Goal: Information Seeking & Learning: Learn about a topic

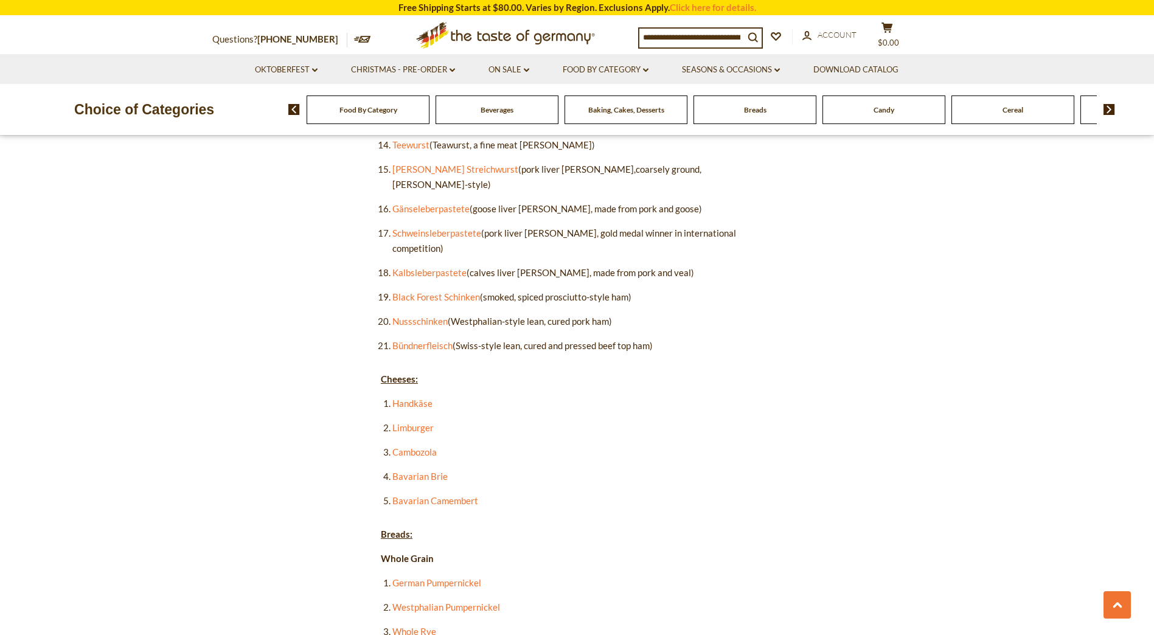
scroll to position [791, 0]
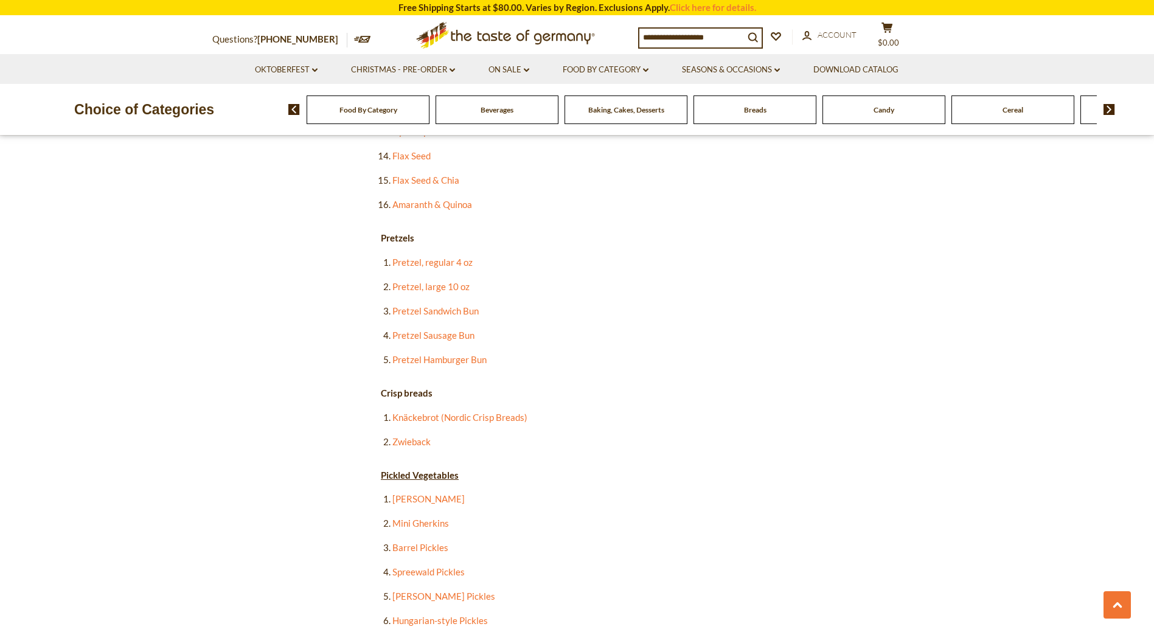
scroll to position [1643, 0]
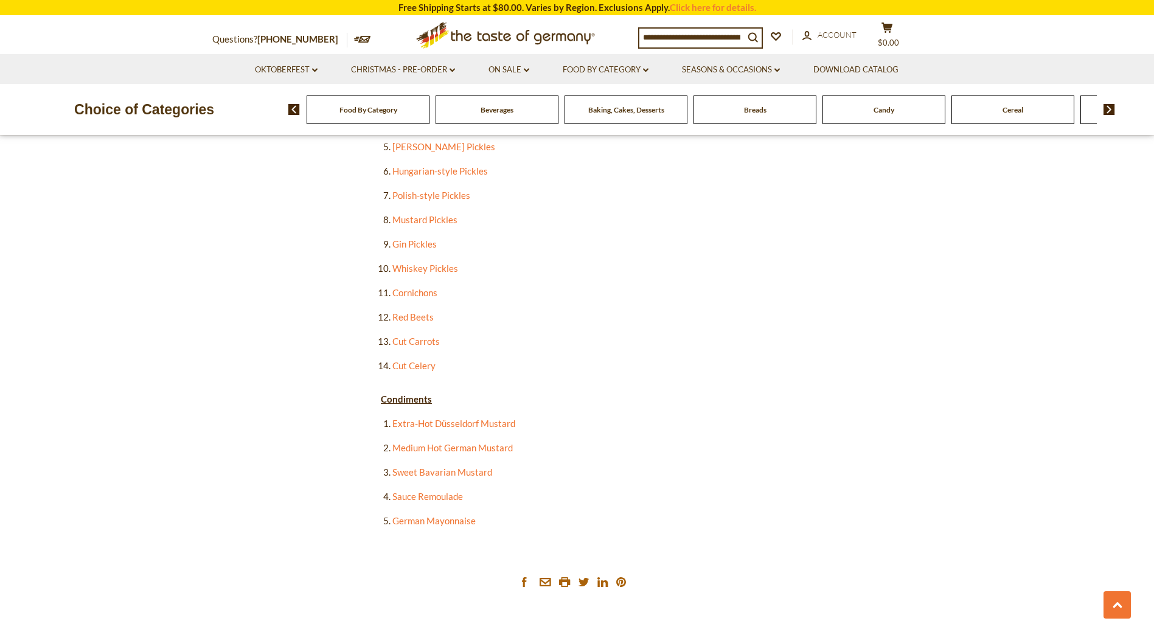
scroll to position [2252, 0]
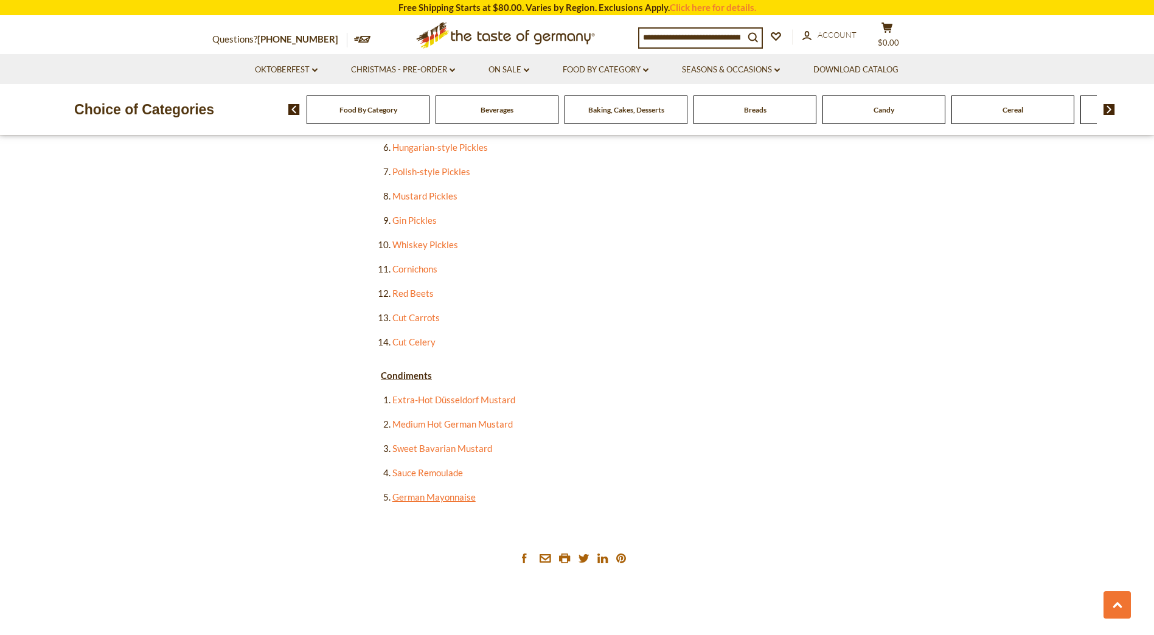
click at [460, 492] on link "German Mayonnaise" at bounding box center [434, 497] width 83 height 11
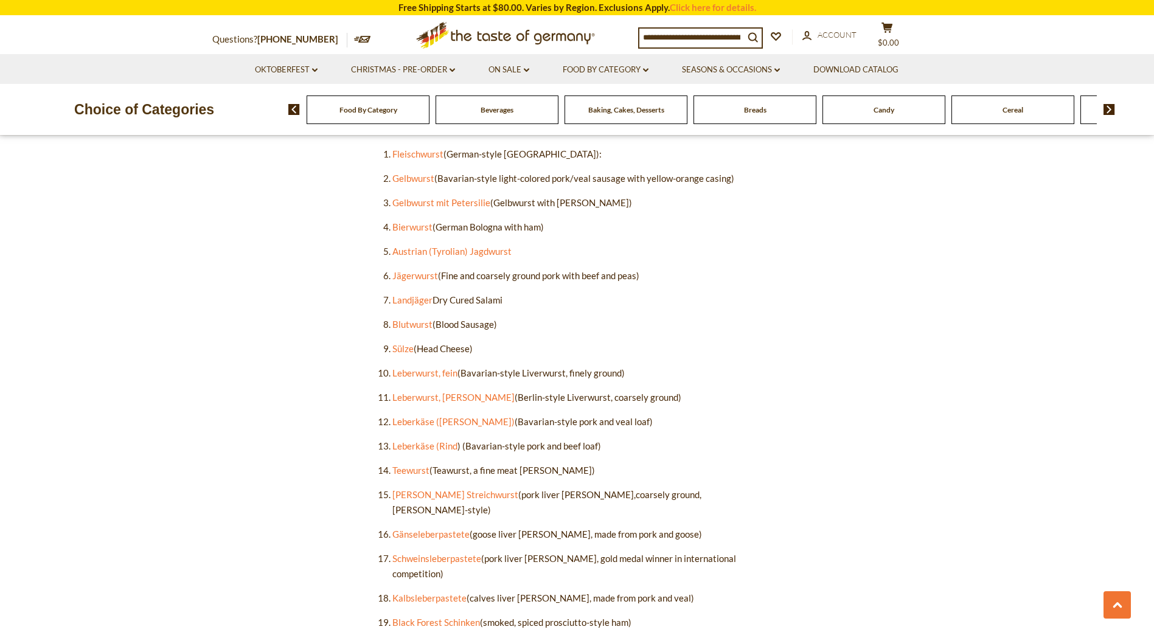
scroll to position [730, 0]
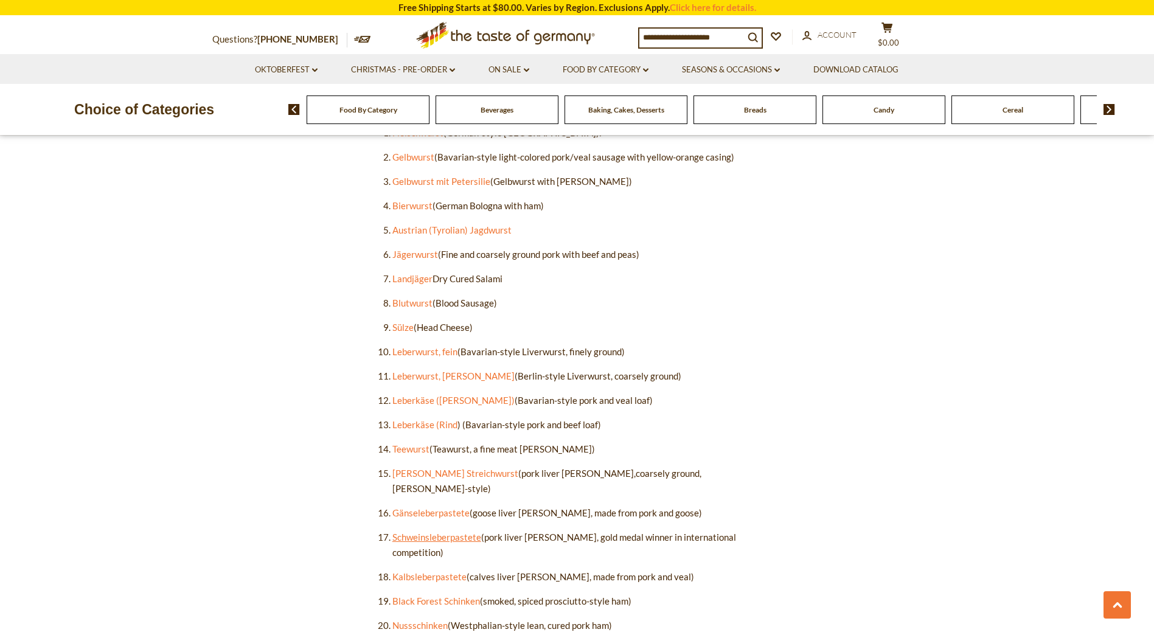
click at [436, 532] on link "Schweinsleberpastete" at bounding box center [437, 537] width 89 height 11
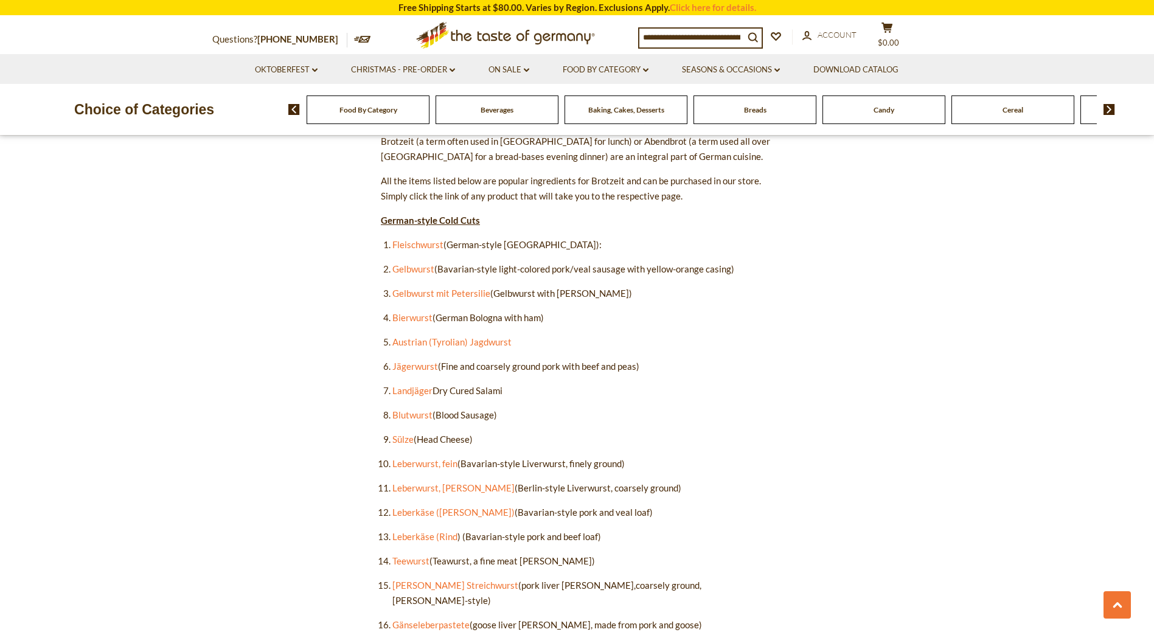
scroll to position [609, 0]
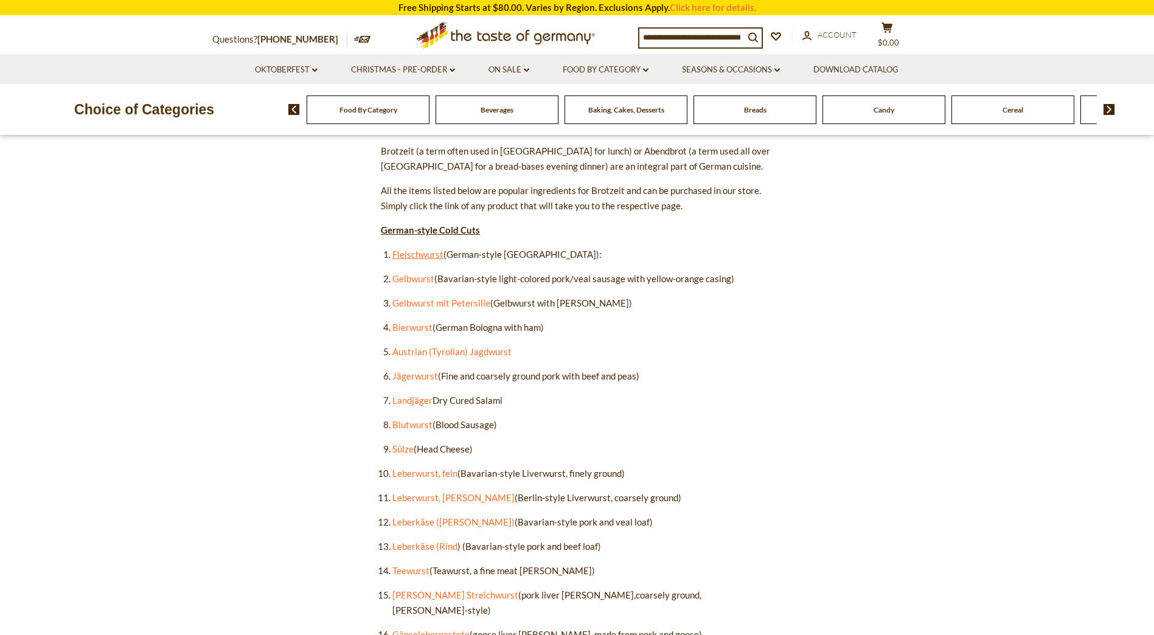
click at [428, 257] on link "Fleischwurst" at bounding box center [418, 254] width 51 height 11
click at [413, 278] on link "Gelbwurst" at bounding box center [414, 278] width 42 height 11
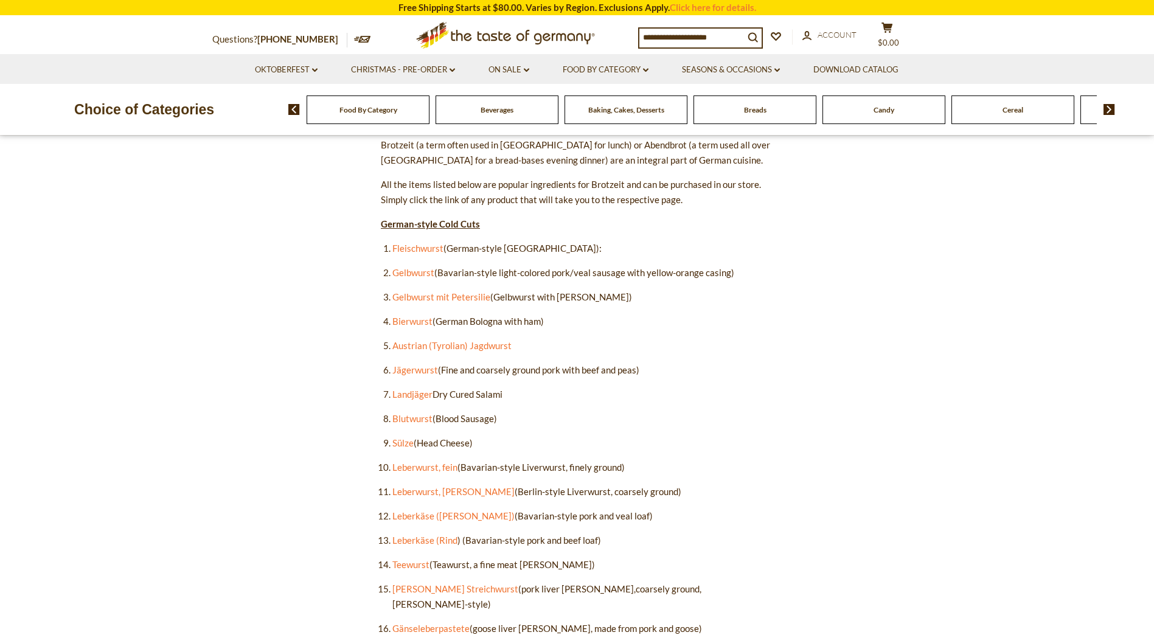
scroll to position [548, 0]
